Goal: Complete application form: Complete application form

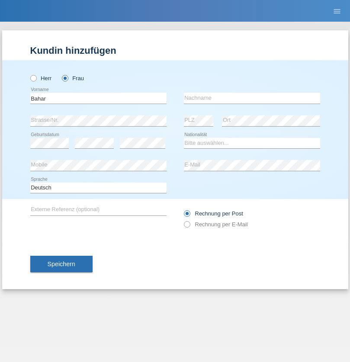
type input "Bahar"
click at [252, 98] on input "text" at bounding box center [252, 98] width 136 height 11
type input "Abatay"
select select "TR"
select select "C"
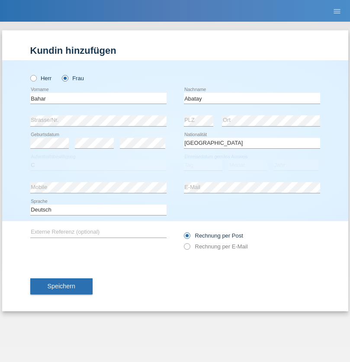
select select "12"
select select "09"
select select "2011"
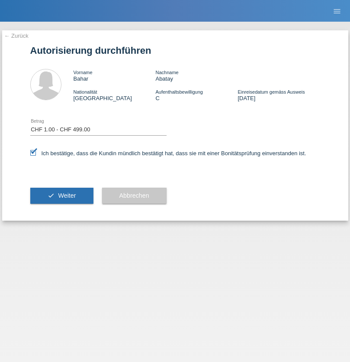
select select "1"
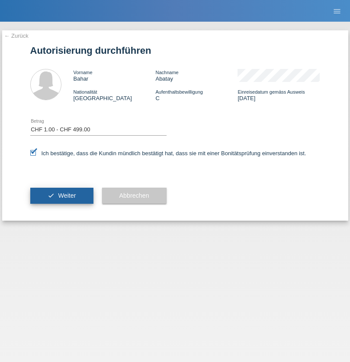
click at [62, 195] on span "Weiter" at bounding box center [67, 195] width 18 height 7
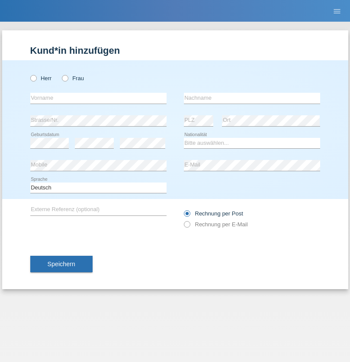
radio input "true"
click at [98, 98] on input "text" at bounding box center [98, 98] width 136 height 11
type input "Mujafet"
click at [252, 98] on input "text" at bounding box center [252, 98] width 136 height 11
type input "[PERSON_NAME]"
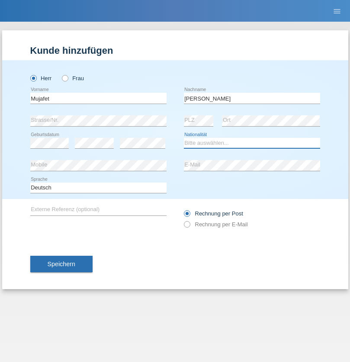
select select "MK"
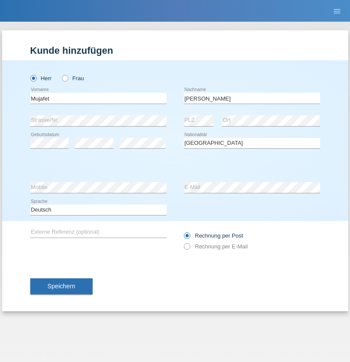
select select "C"
select select "11"
select select "03"
select select "1998"
